Goal: Task Accomplishment & Management: Manage account settings

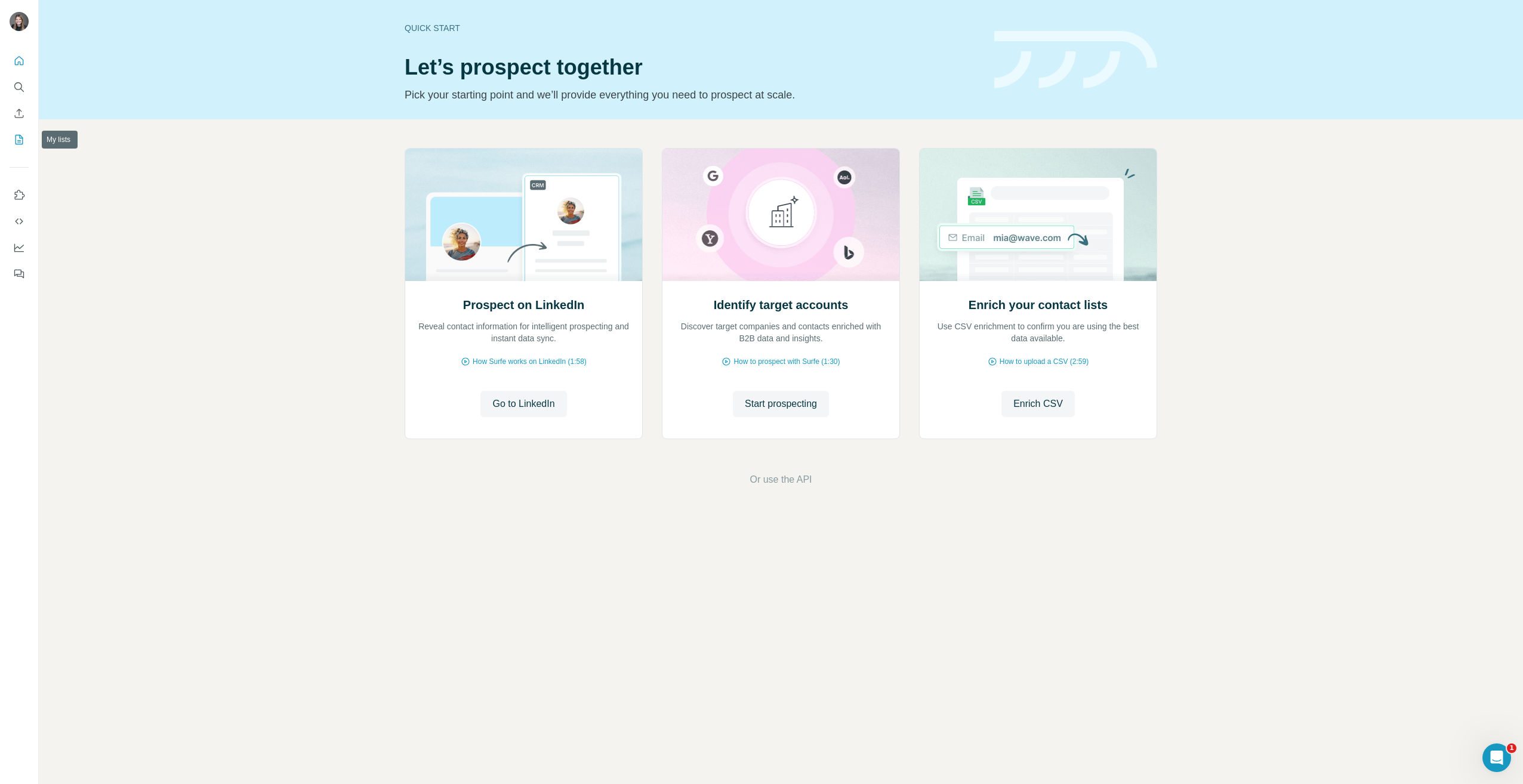
click at [20, 143] on icon "My lists" at bounding box center [19, 139] width 12 height 12
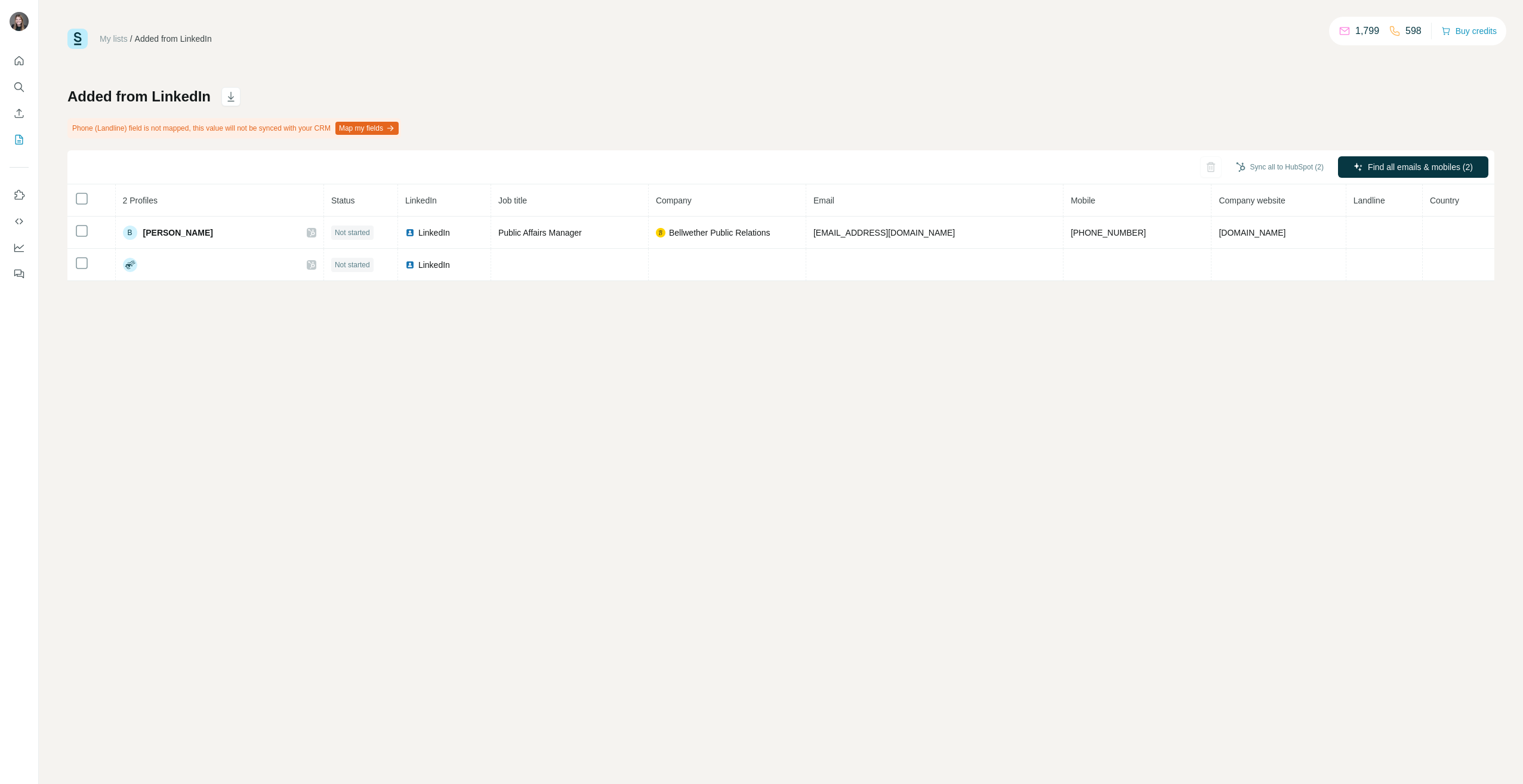
click at [115, 40] on link "My lists" at bounding box center [113, 38] width 28 height 9
drag, startPoint x: 210, startPoint y: 98, endPoint x: 49, endPoint y: 96, distance: 161.0
click at [49, 96] on div "My lists / Added from LinkedIn 1,799 598 Buy credits Added from LinkedIn Phone …" at bounding box center [781, 392] width 1484 height 784
